Goal: Task Accomplishment & Management: Manage account settings

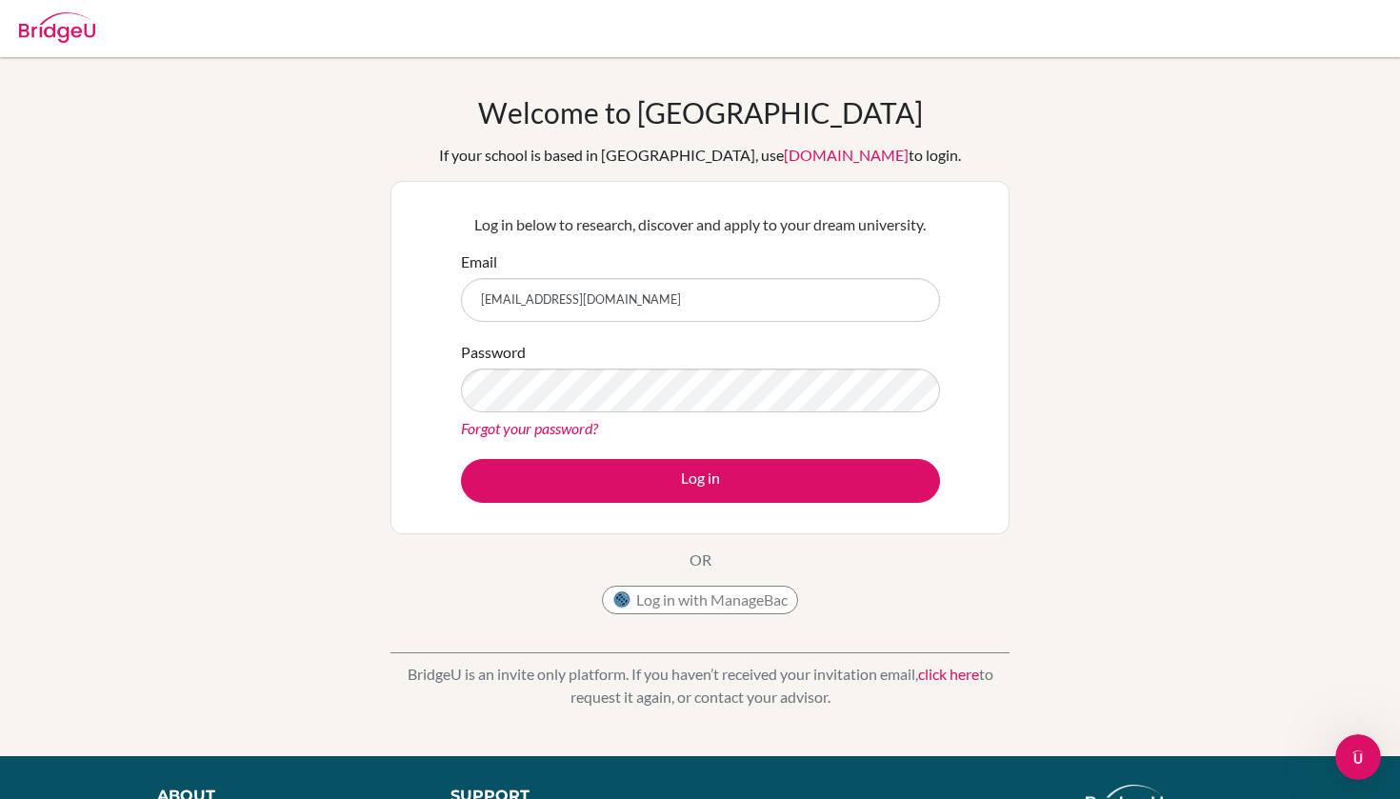
type input "[EMAIL_ADDRESS][DOMAIN_NAME]"
click at [866, 366] on div "Password Forgot your password?" at bounding box center [700, 390] width 479 height 99
click at [779, 505] on div "Log in below to research, discover and apply to your dream university. Email ma…" at bounding box center [700, 357] width 503 height 313
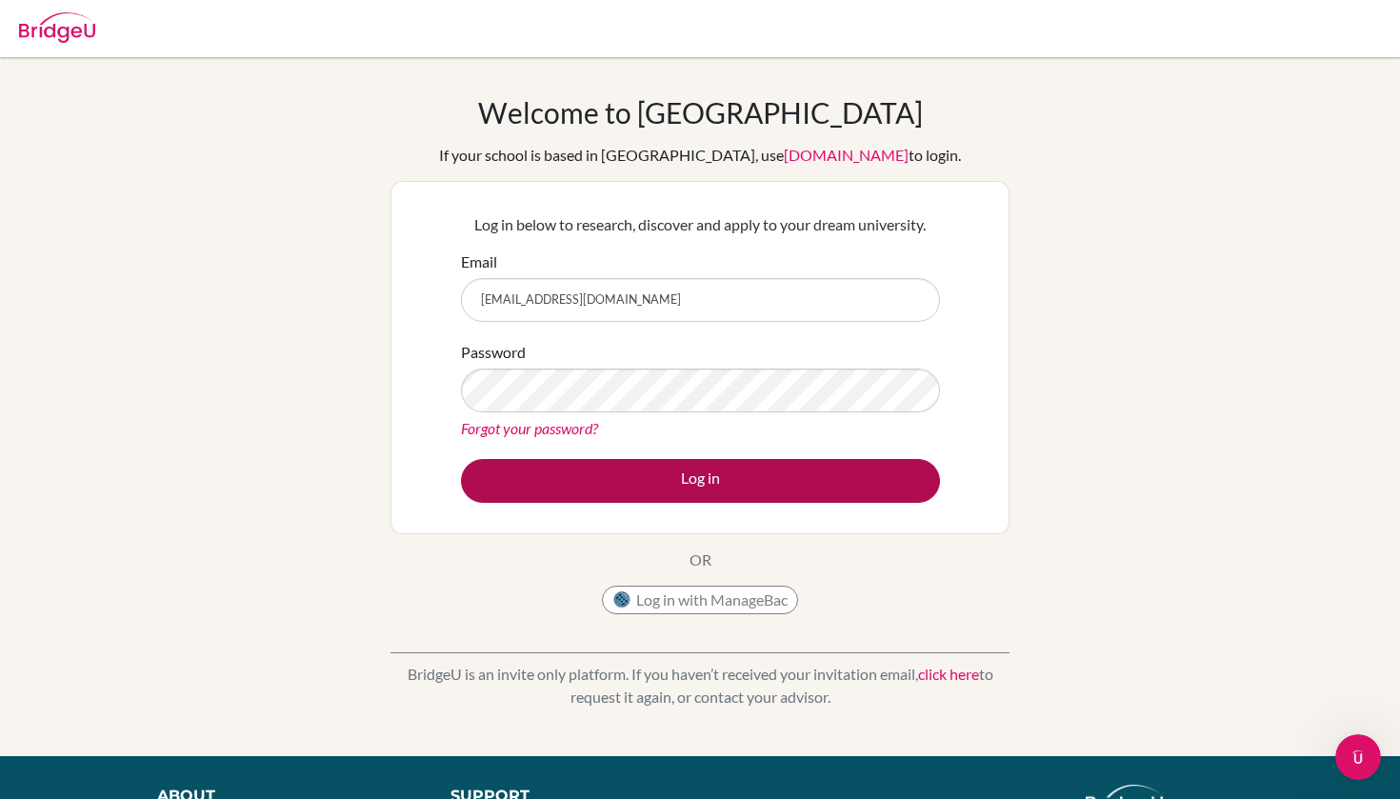
click at [779, 495] on button "Log in" at bounding box center [700, 481] width 479 height 44
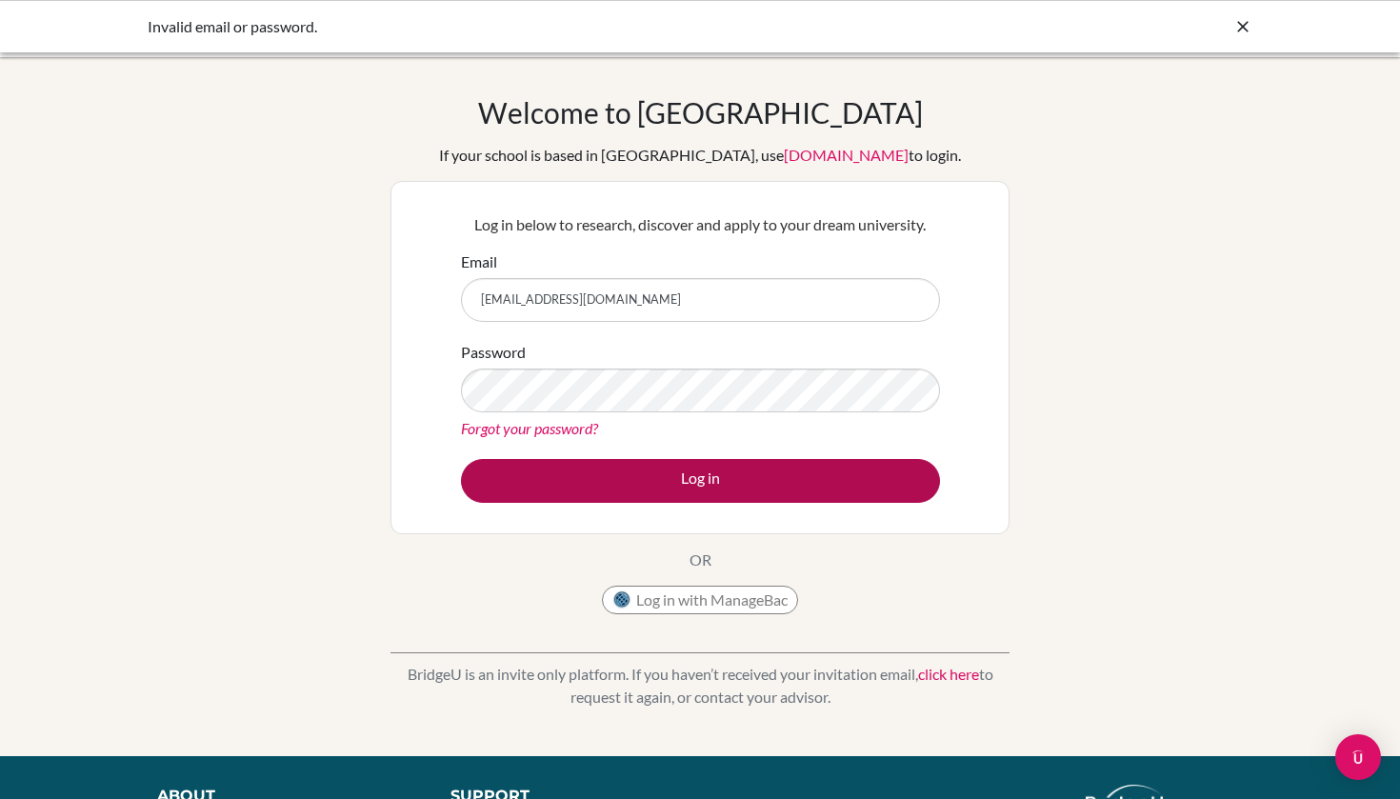
click at [724, 473] on button "Log in" at bounding box center [700, 481] width 479 height 44
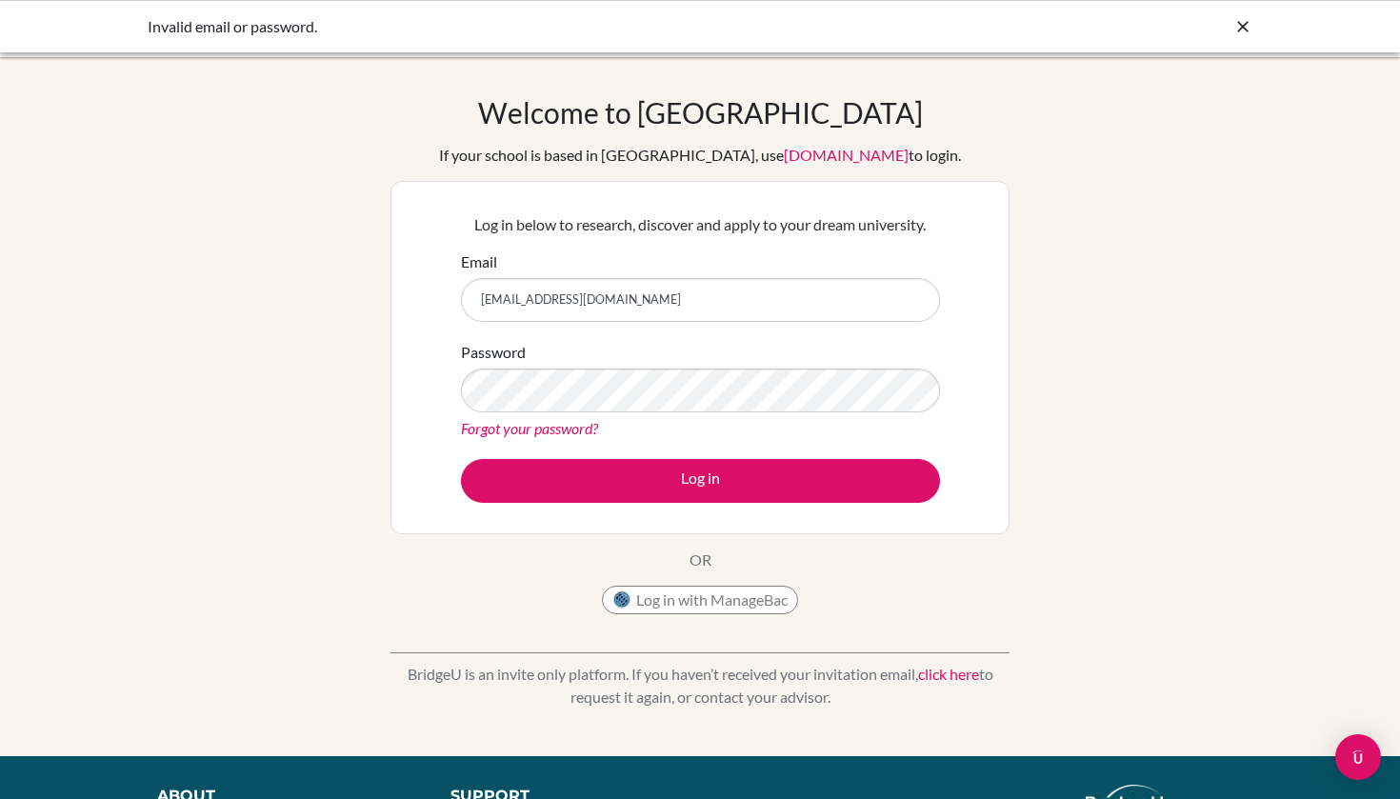
click at [704, 415] on div "Password Forgot your password?" at bounding box center [700, 390] width 479 height 99
